Goal: Task Accomplishment & Management: Manage account settings

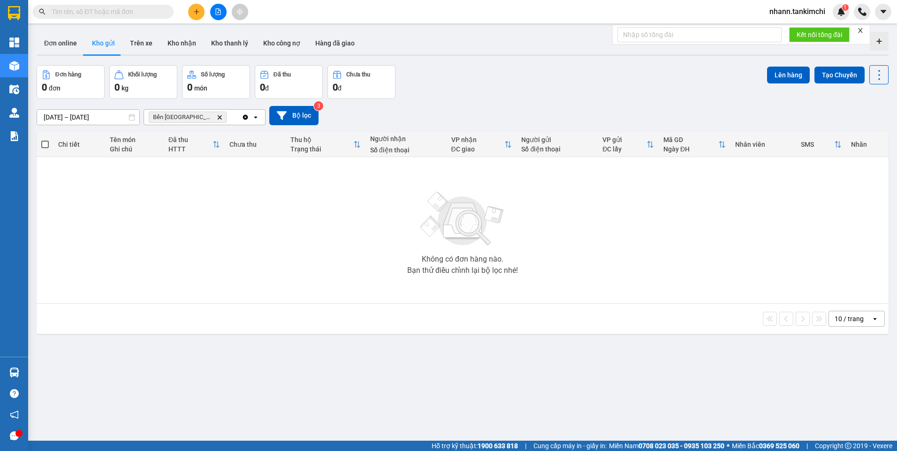
drag, startPoint x: 52, startPoint y: 12, endPoint x: 57, endPoint y: 13, distance: 5.2
click at [53, 13] on span at bounding box center [103, 12] width 141 height 14
paste input "BXDN1509250067"
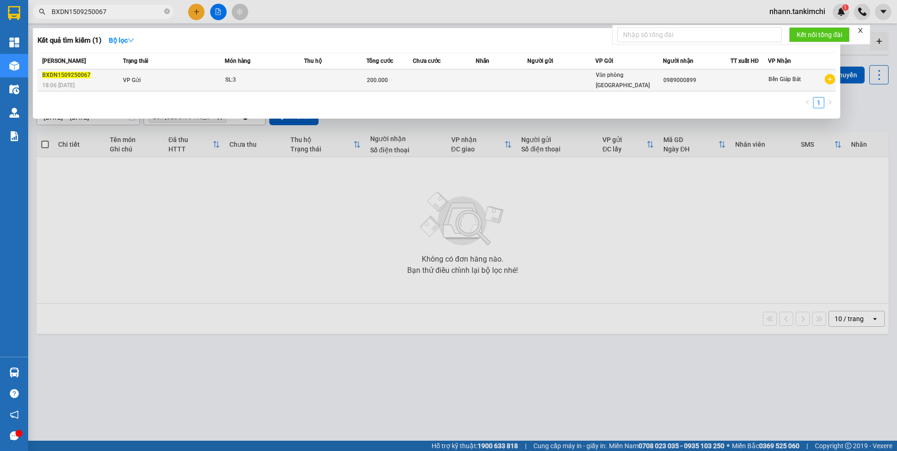
type input "BXDN1509250067"
click at [230, 82] on div "SL: 3" at bounding box center [260, 80] width 70 height 10
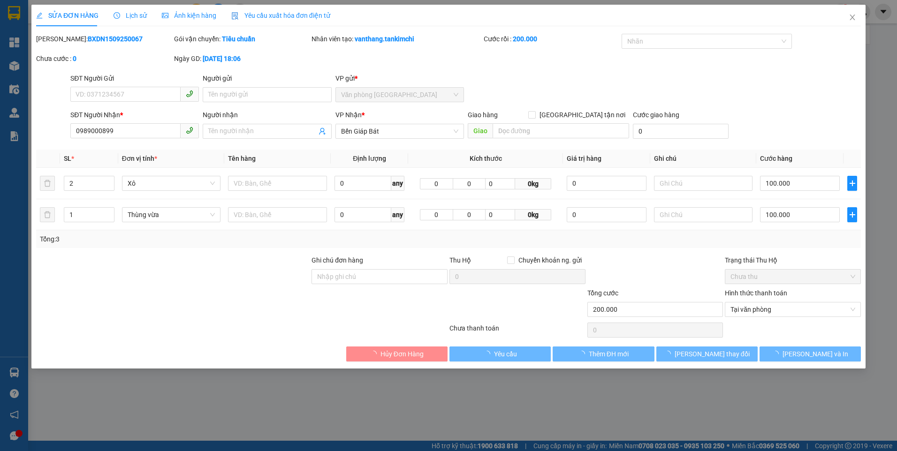
type input "0989000899"
type input "200.000"
type input "0"
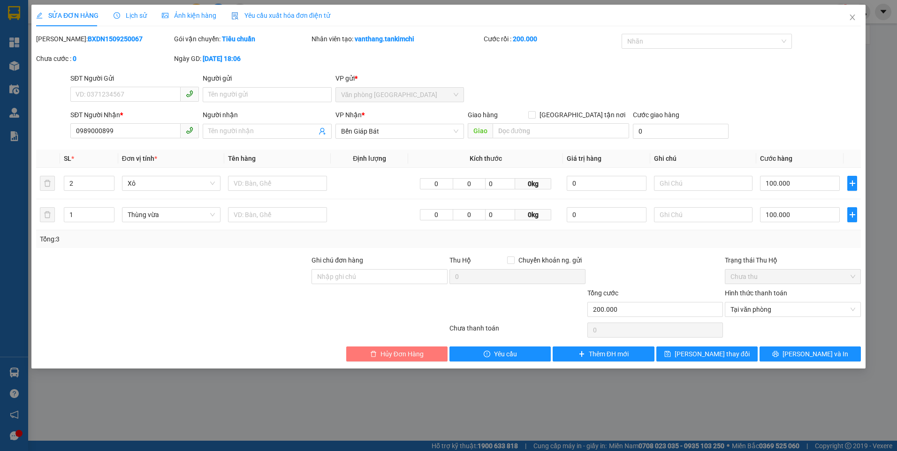
click at [395, 356] on span "Hủy Đơn Hàng" at bounding box center [401, 354] width 43 height 10
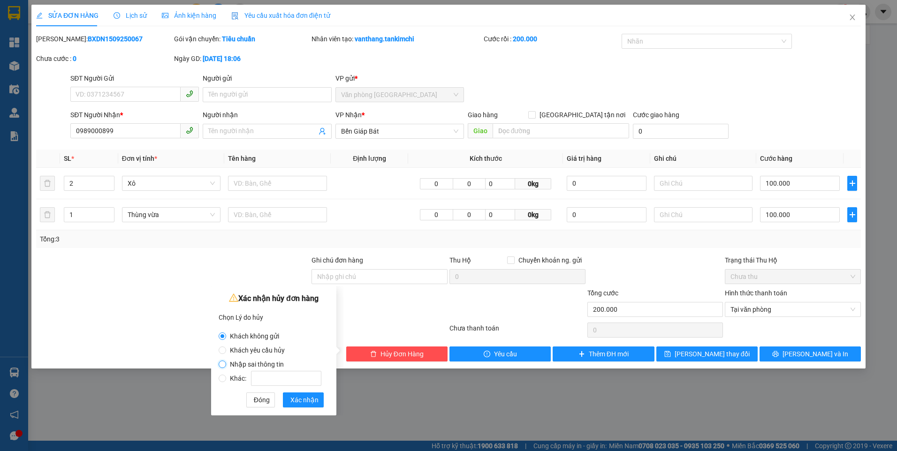
click at [225, 364] on input "Nhập sai thông tin" at bounding box center [223, 365] width 8 height 8
radio input "true"
radio input "false"
click at [296, 401] on span "Xác nhận" at bounding box center [304, 400] width 28 height 10
